Goal: Task Accomplishment & Management: Use online tool/utility

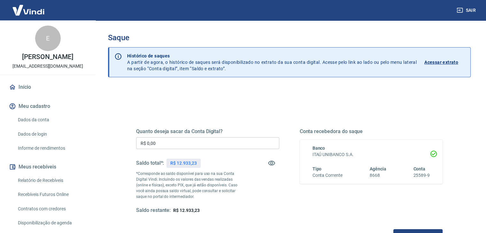
click at [197, 145] on input "R$ 0,00" at bounding box center [207, 143] width 143 height 12
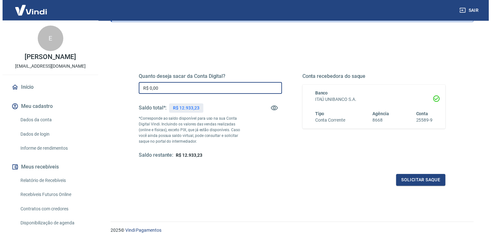
scroll to position [64, 0]
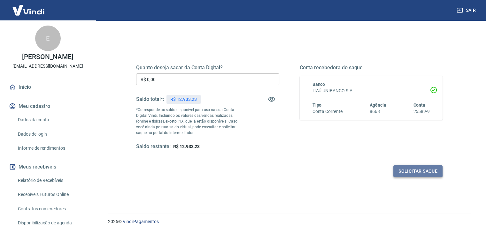
click at [419, 166] on button "Solicitar saque" at bounding box center [417, 172] width 49 height 12
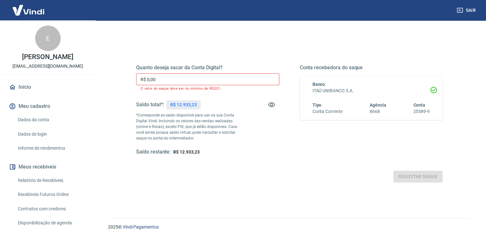
click at [421, 174] on div "Solicitar saque" at bounding box center [289, 177] width 306 height 12
click at [167, 81] on input "R$ 0,00" at bounding box center [207, 79] width 143 height 12
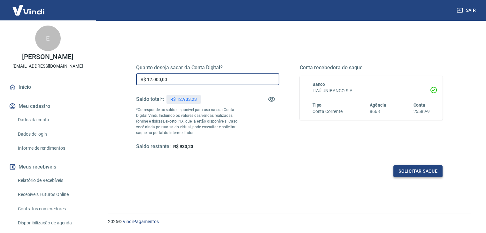
type input "R$ 12.000,00"
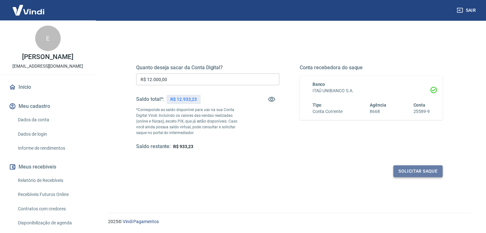
click at [407, 168] on button "Solicitar saque" at bounding box center [417, 172] width 49 height 12
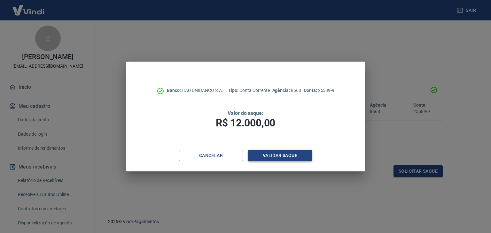
click at [254, 154] on button "Validar saque" at bounding box center [280, 156] width 64 height 12
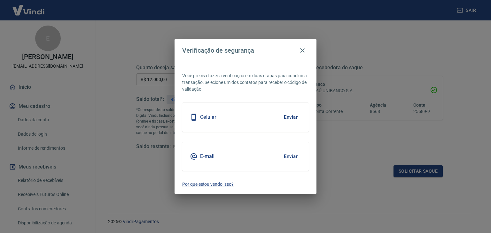
click at [286, 116] on button "Enviar" at bounding box center [290, 117] width 21 height 13
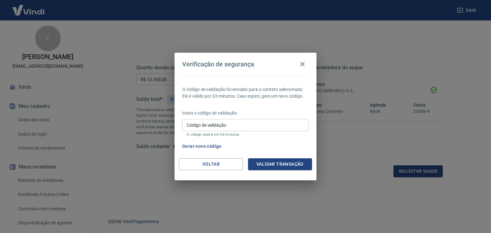
drag, startPoint x: 224, startPoint y: 117, endPoint x: 230, endPoint y: 126, distance: 10.9
click at [224, 117] on div "Insira o código de validação Código de validação Código de validação O código e…" at bounding box center [245, 124] width 127 height 28
click at [230, 126] on input "Código de validação" at bounding box center [245, 125] width 127 height 12
paste input "161201"
type input "161201"
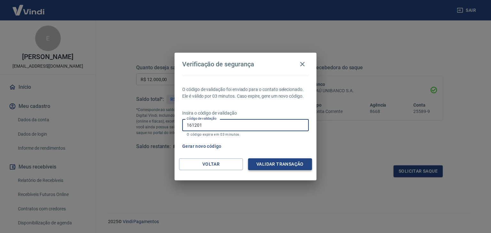
click at [285, 166] on button "Validar transação" at bounding box center [280, 164] width 64 height 12
